Goal: Task Accomplishment & Management: Complete application form

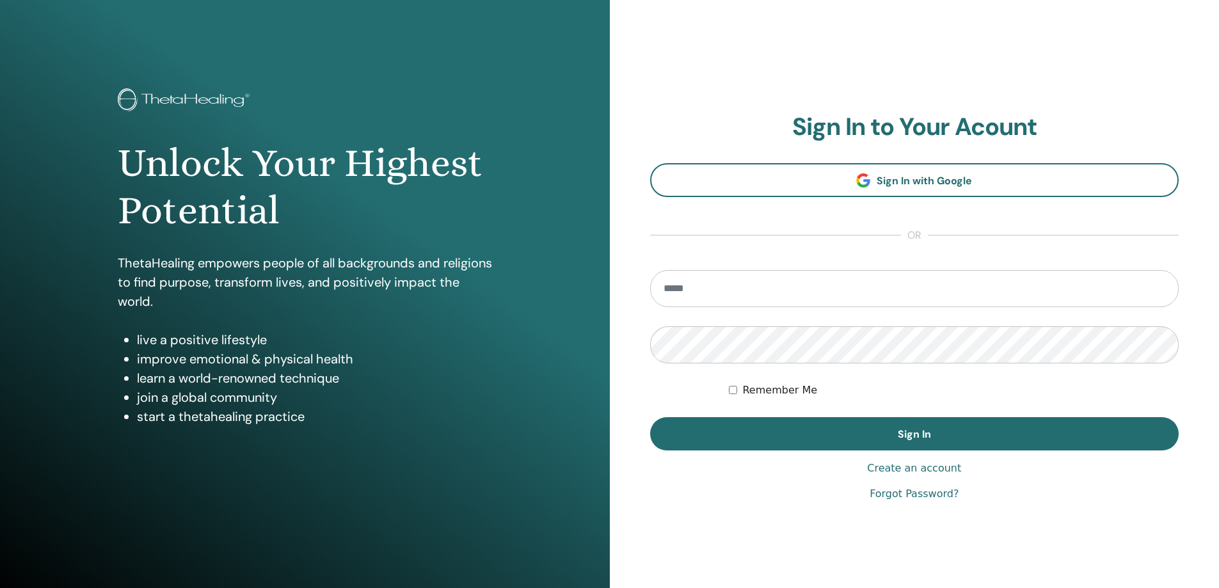
click at [746, 289] on input "email" at bounding box center [914, 288] width 529 height 37
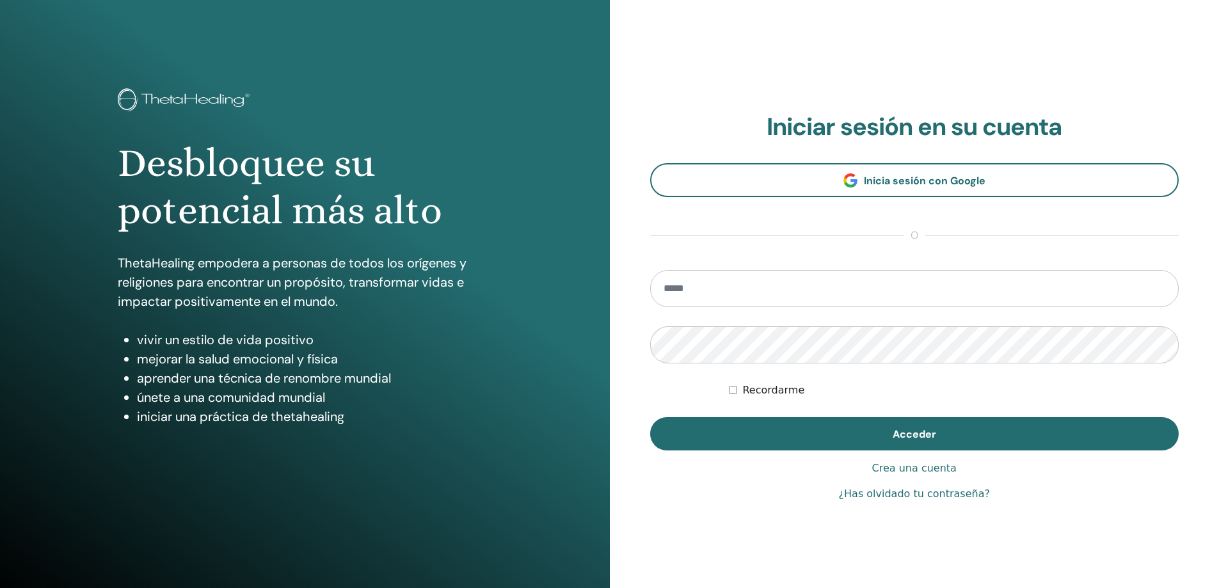
drag, startPoint x: 692, startPoint y: 287, endPoint x: 749, endPoint y: 302, distance: 58.8
click at [692, 287] on input "email" at bounding box center [914, 288] width 529 height 37
type input "**********"
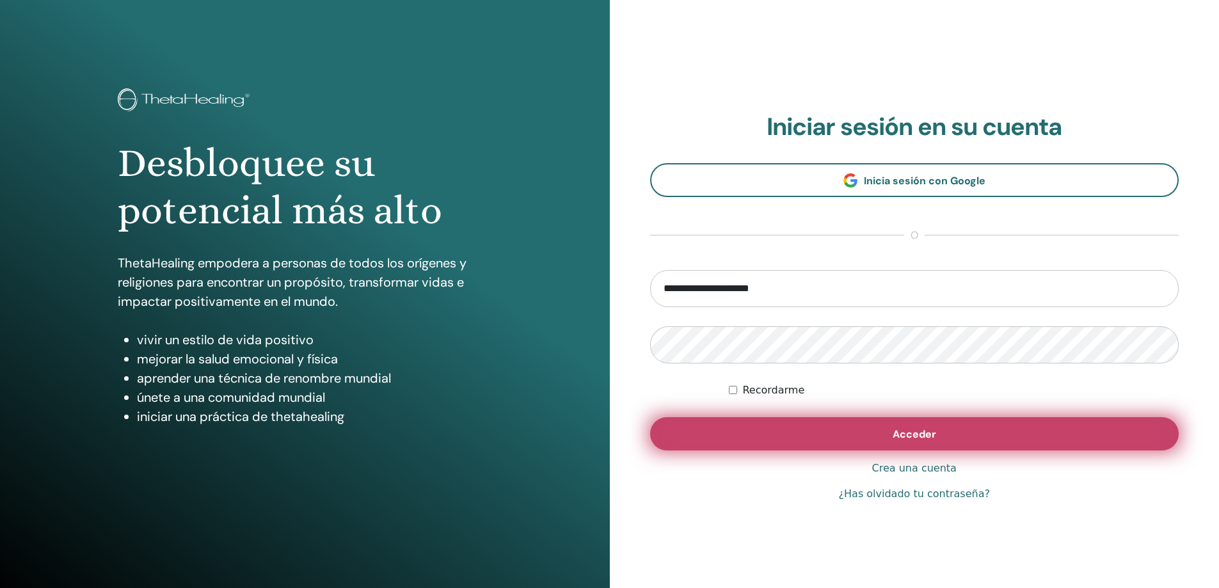
click at [881, 447] on button "Acceder" at bounding box center [914, 433] width 529 height 33
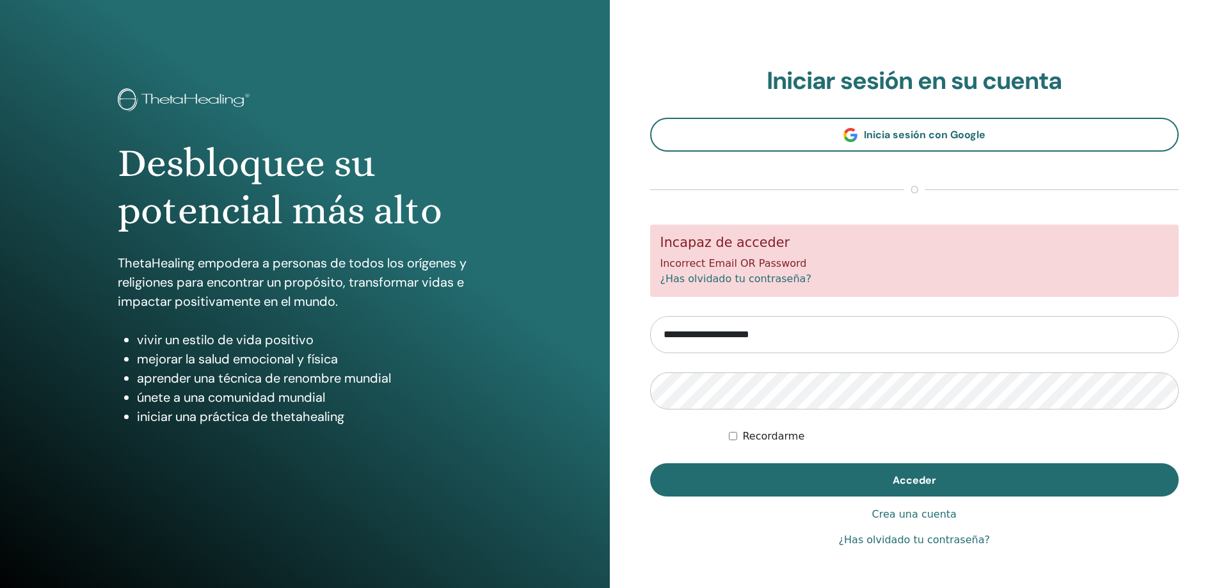
click at [930, 509] on link "Crea una cuenta" at bounding box center [915, 514] width 85 height 15
